Goal: Task Accomplishment & Management: Complete application form

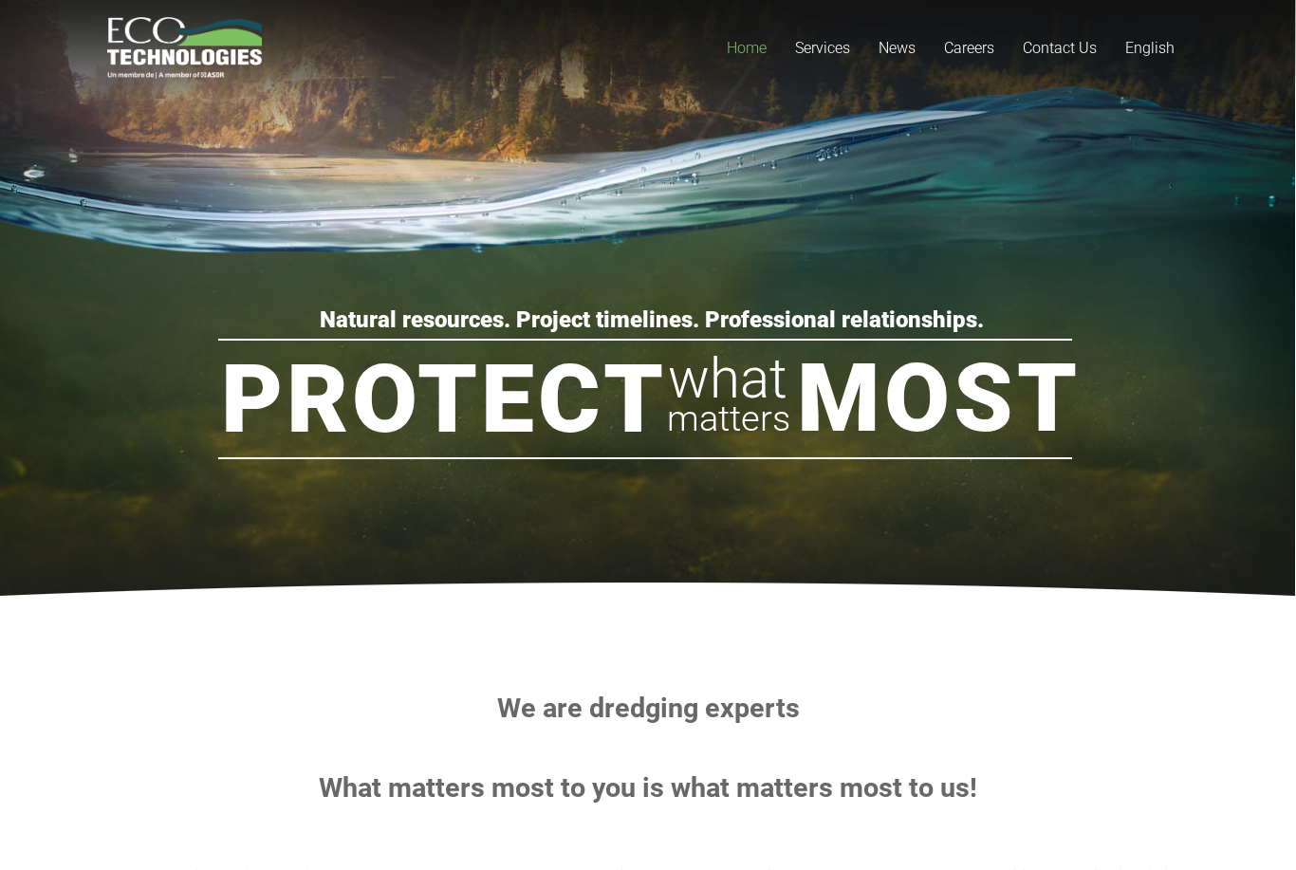
click at [1161, 40] on span "English" at bounding box center [1149, 48] width 49 height 18
click at [1172, 97] on link "Français" at bounding box center [1202, 111] width 182 height 30
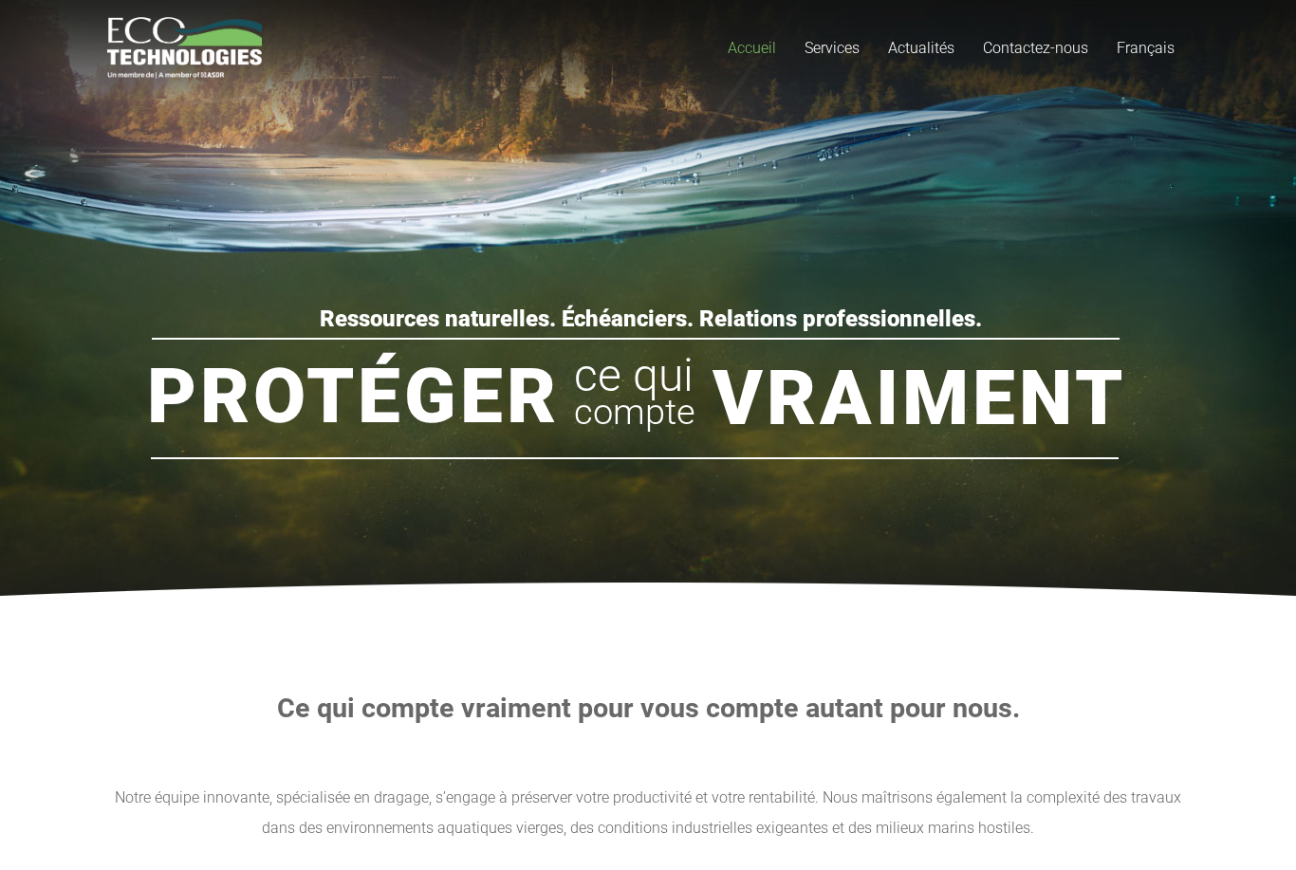
click at [1018, 60] on link "Contactez-nous" at bounding box center [1036, 48] width 134 height 96
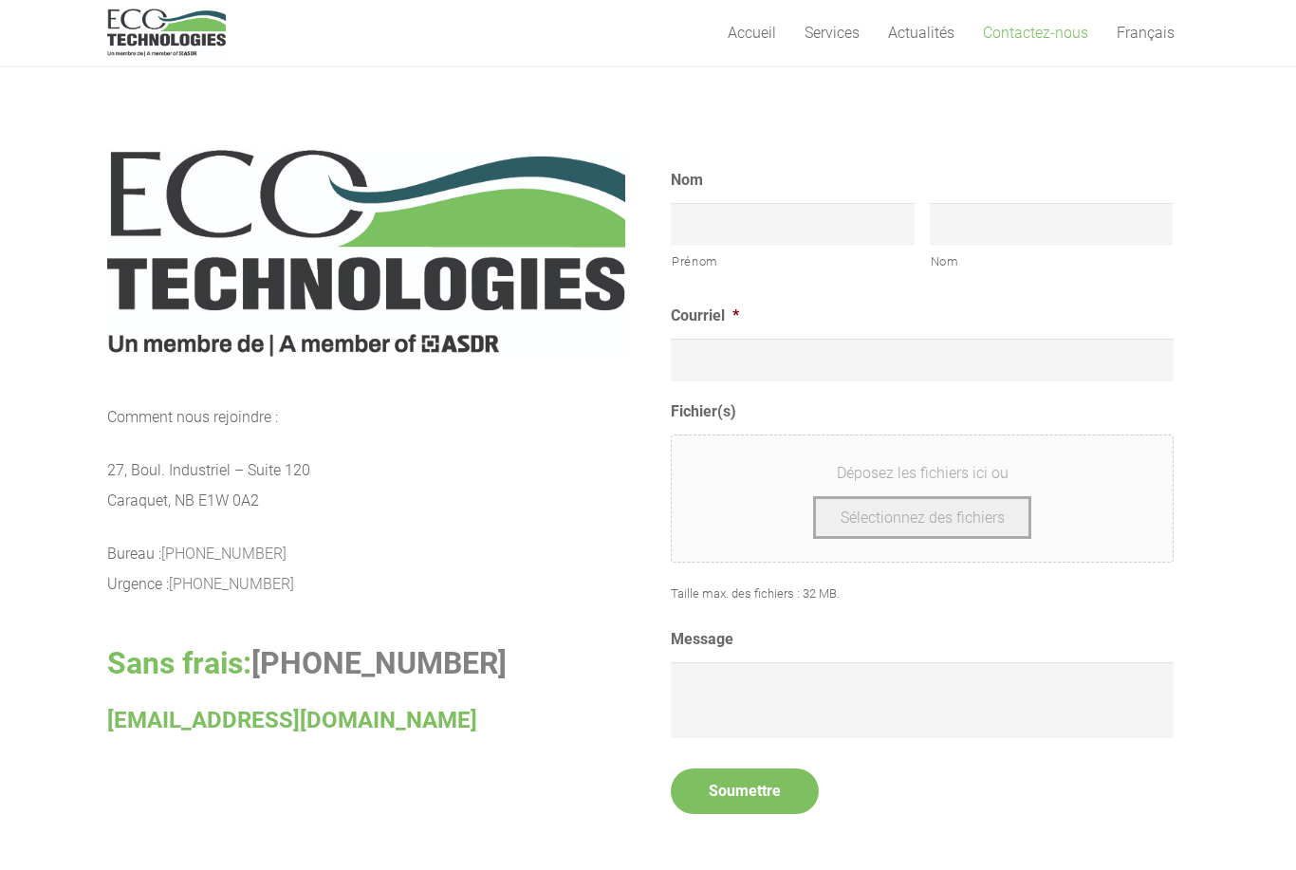
scroll to position [758, 0]
click at [807, 207] on input "Prénom" at bounding box center [793, 224] width 244 height 43
type input "Lessard"
type input "Tommy"
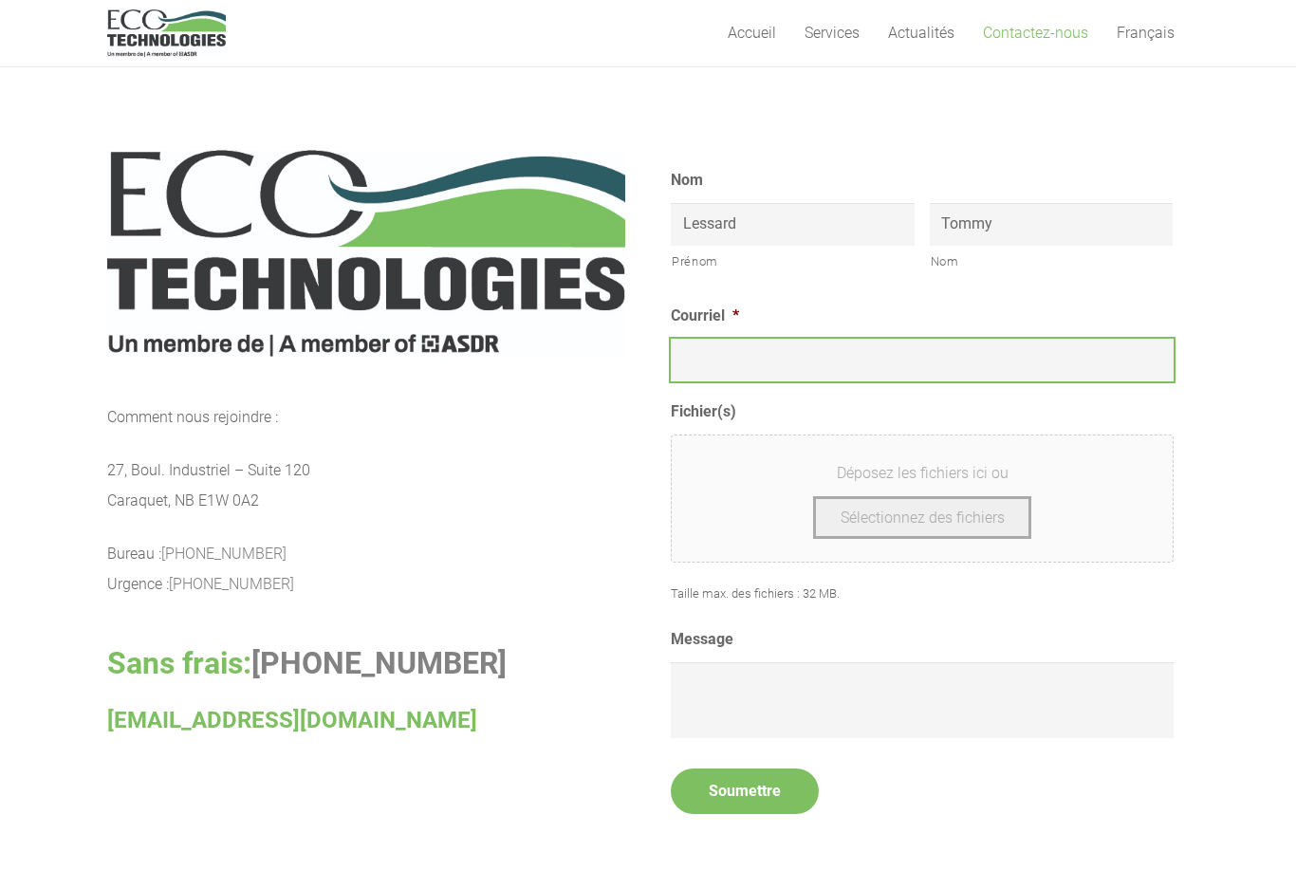
type input "lessardtommy@yahoo.fr"
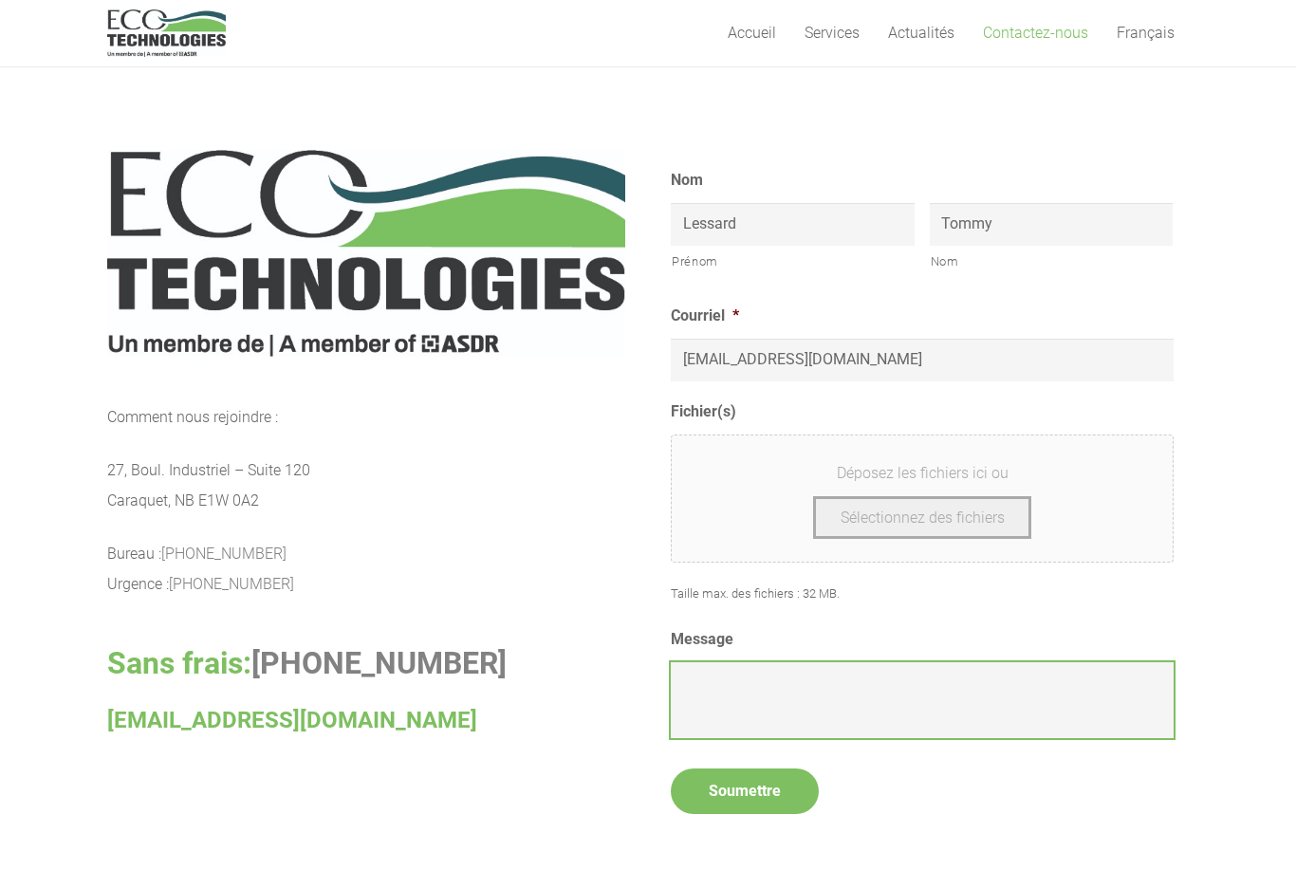
click at [742, 678] on textarea "Message" at bounding box center [922, 700] width 503 height 76
click at [708, 681] on textarea "Message" at bounding box center [922, 700] width 503 height 76
paste textarea "Eco Technologies Ltée"
type textarea "E"
click at [942, 512] on button "Sélectionnez des fichiers" at bounding box center [922, 517] width 219 height 43
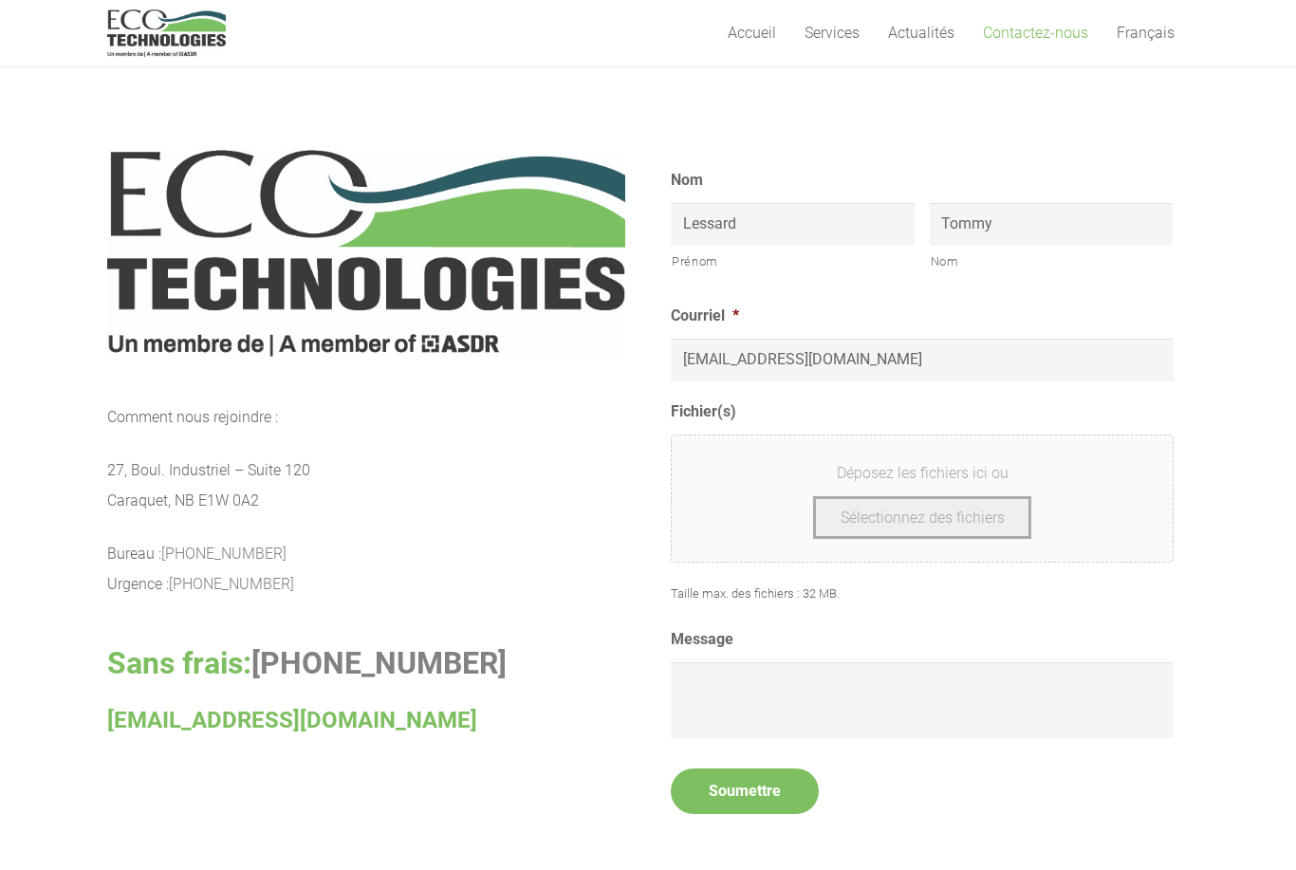
type input "C:\fakepath\CV NOUVEAU VERSION 1.pdf"
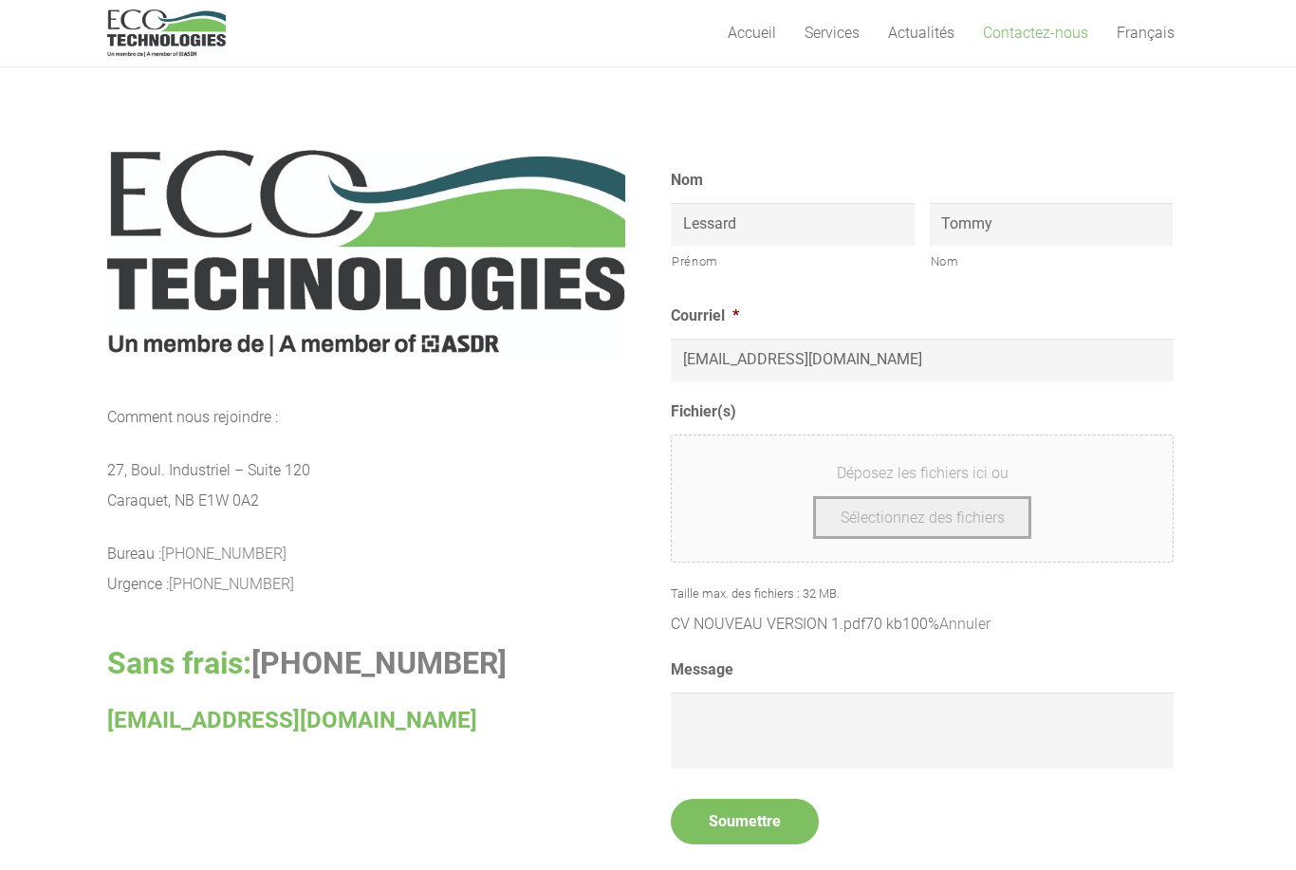
click at [767, 718] on textarea "Message" at bounding box center [922, 731] width 503 height 76
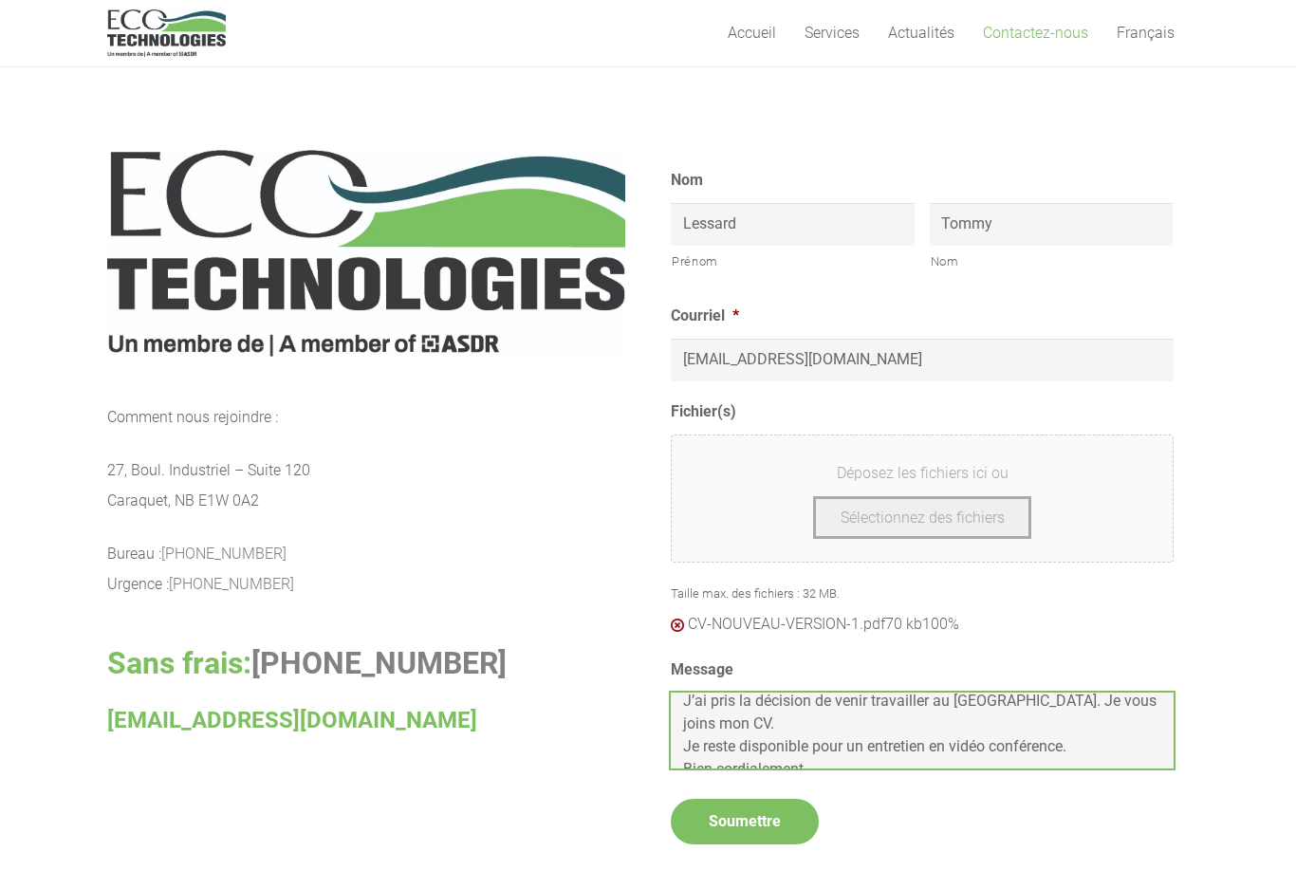
scroll to position [46, 0]
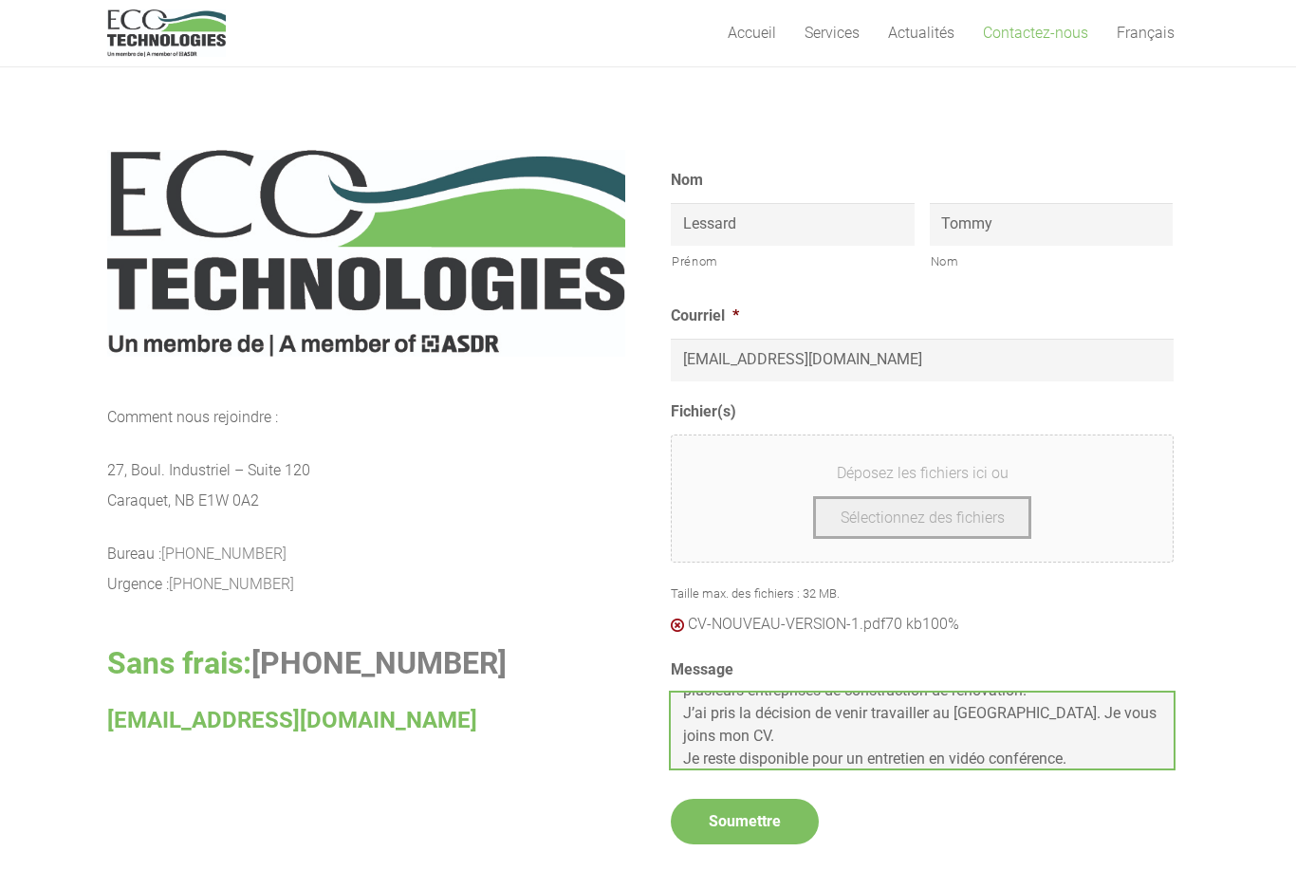
type textarea "Bonjour, actuellement en France, je suis responsable de plusieurs entreprises d…"
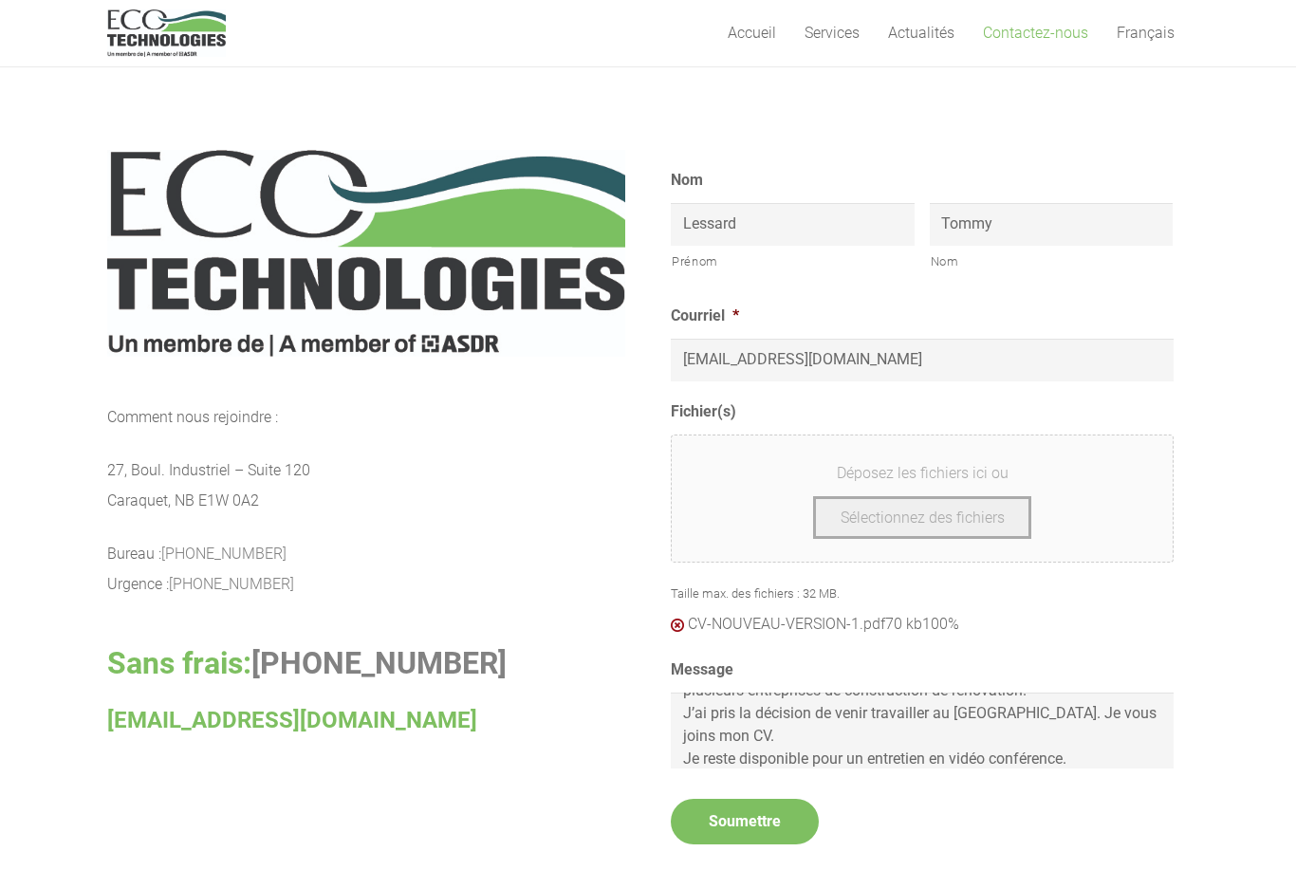
click at [786, 824] on input "Soumettre" at bounding box center [745, 822] width 148 height 46
click at [771, 799] on input "Soumettre" at bounding box center [745, 822] width 148 height 46
